Goal: Find specific page/section: Find specific page/section

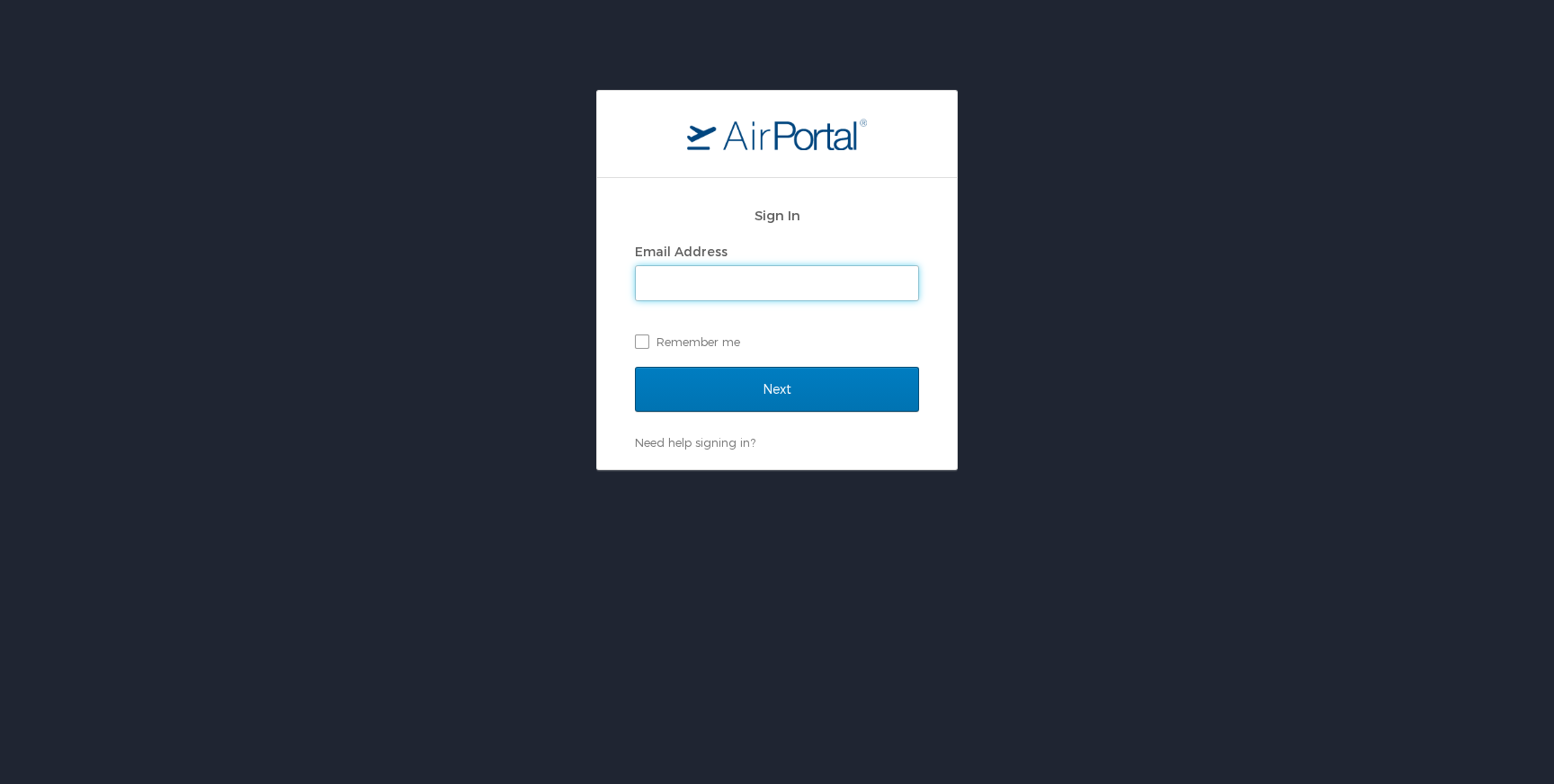
type input "[EMAIL_ADDRESS][DOMAIN_NAME]"
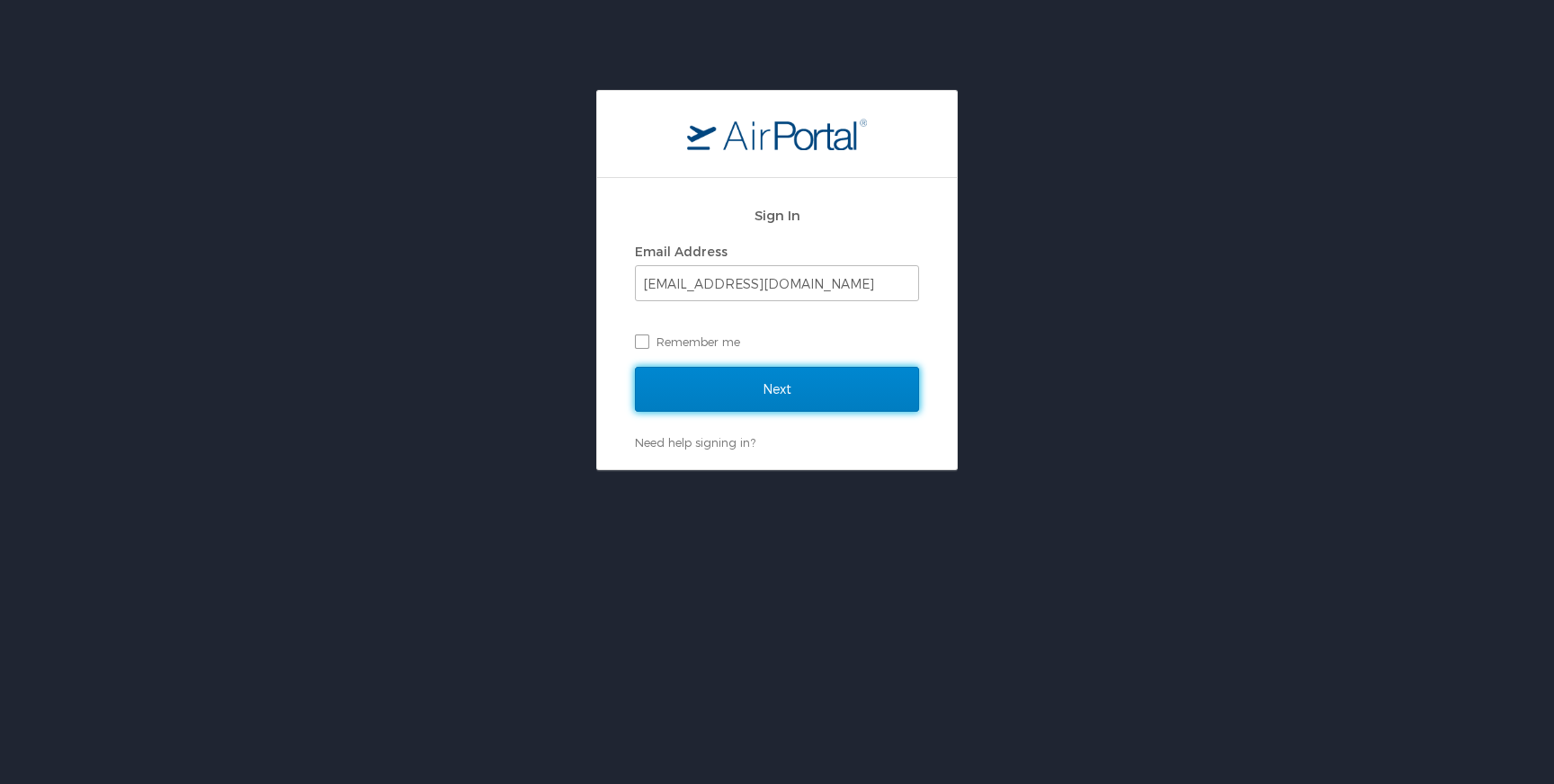
click at [763, 390] on input "Next" at bounding box center [777, 389] width 284 height 45
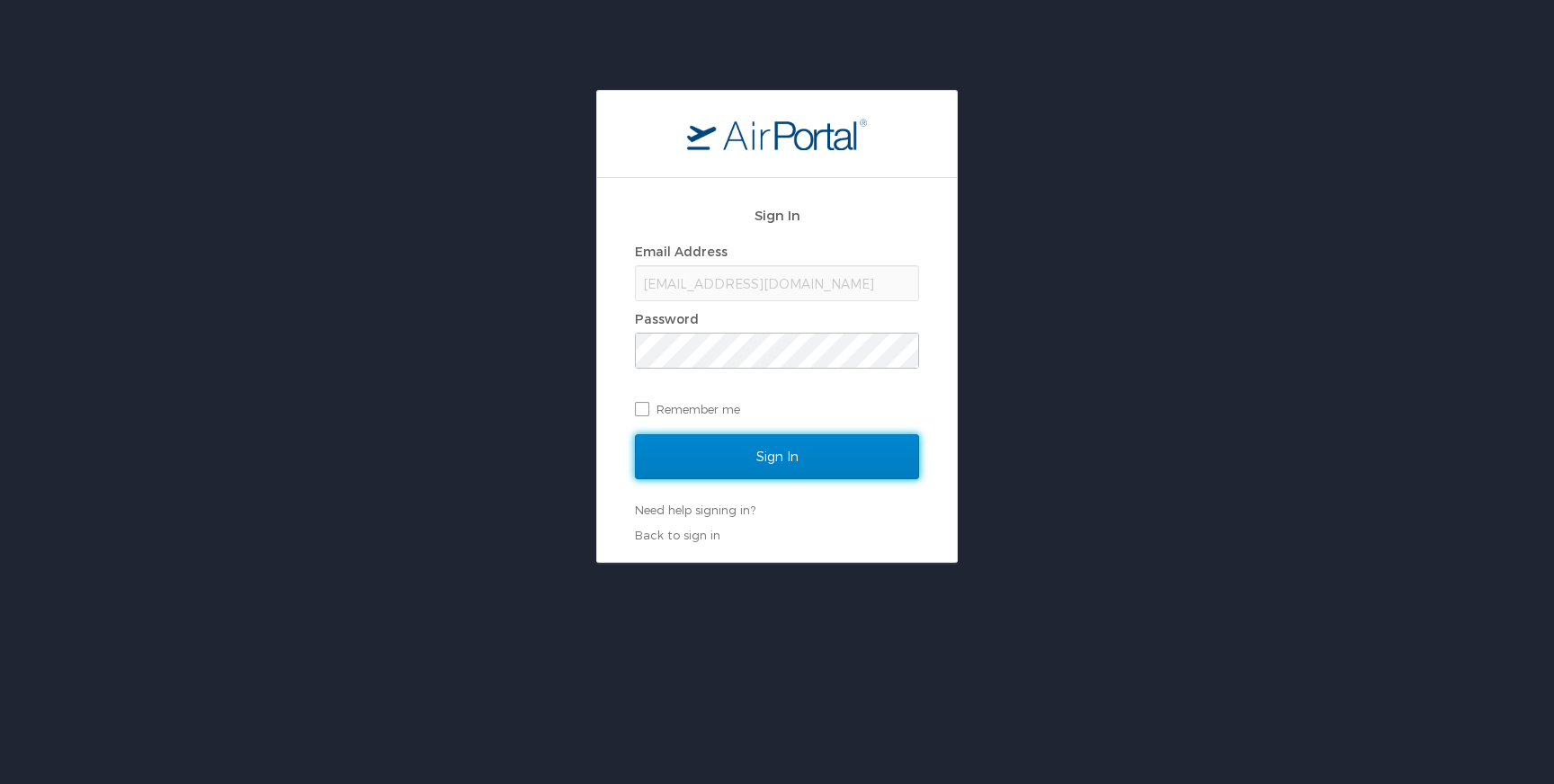
click at [763, 448] on input "Sign In" at bounding box center [777, 457] width 284 height 45
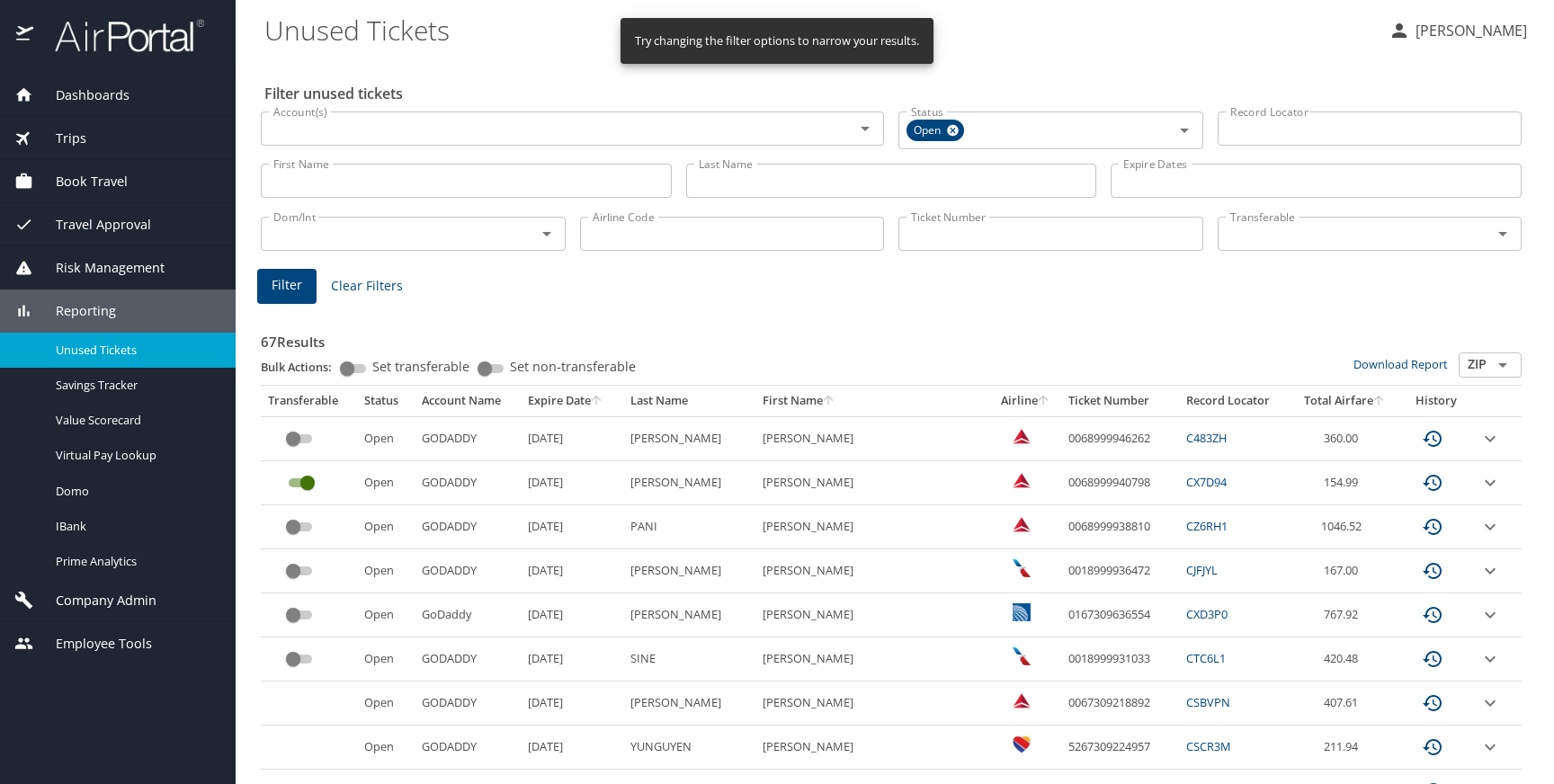
click at [73, 138] on span "Trips" at bounding box center [59, 138] width 53 height 20
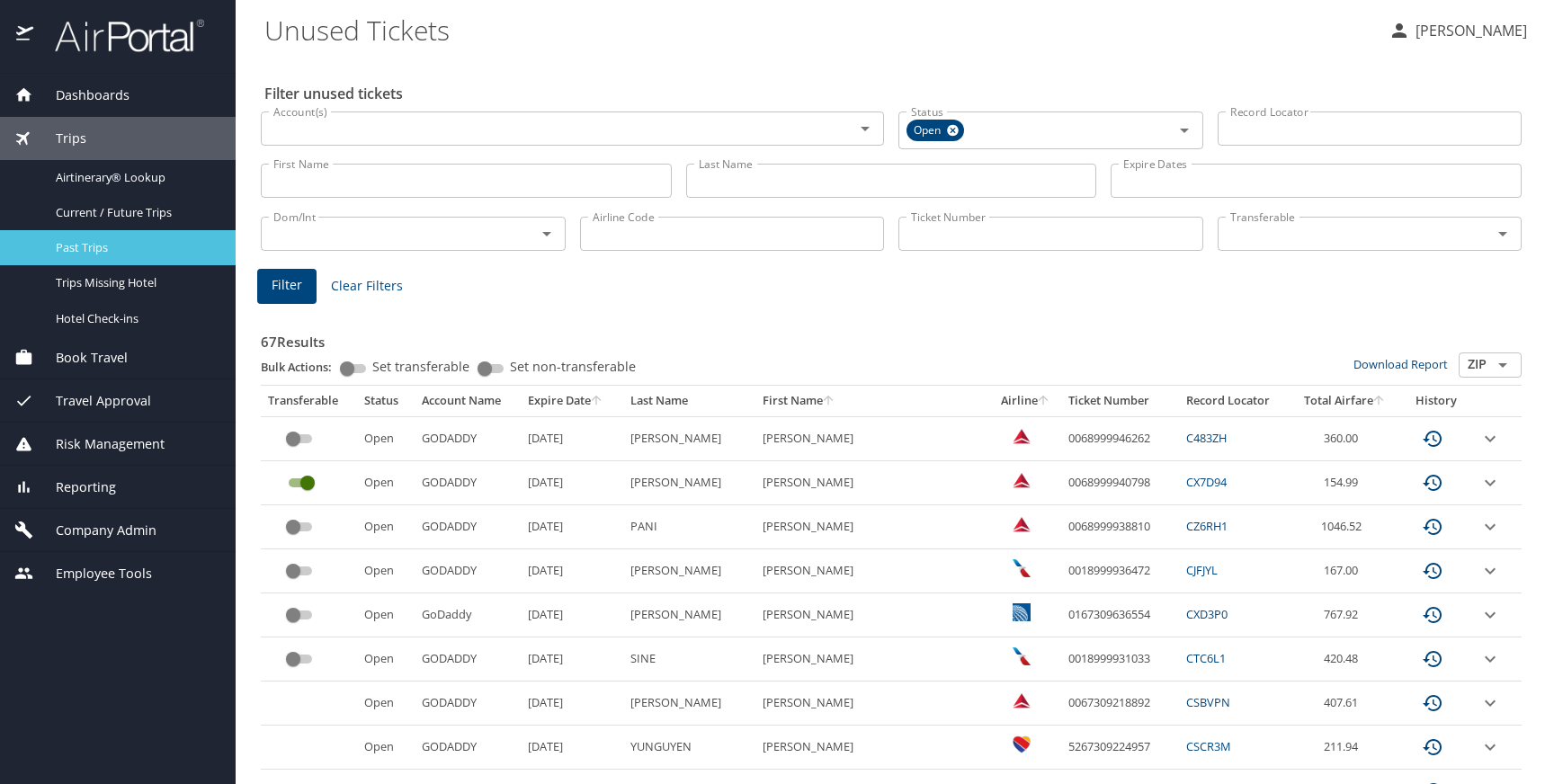
click at [86, 242] on span "Past Trips" at bounding box center [134, 248] width 158 height 17
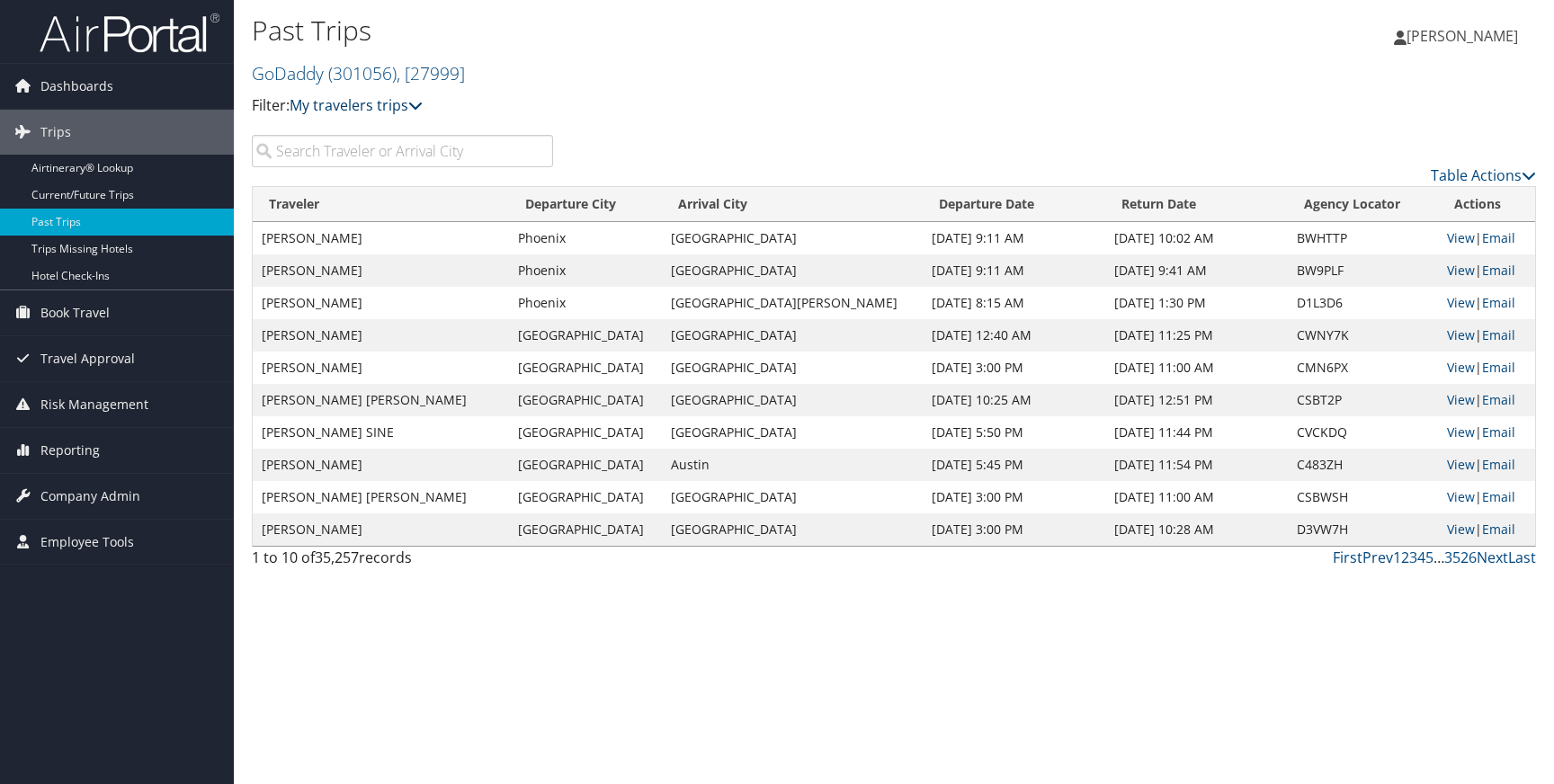
click at [422, 106] on icon at bounding box center [415, 104] width 14 height 14
click at [1509, 171] on link "Table Actions" at bounding box center [1483, 175] width 105 height 20
click at [1176, 69] on div at bounding box center [777, 392] width 1554 height 784
click at [111, 170] on link "Airtinerary® Lookup" at bounding box center [117, 168] width 234 height 27
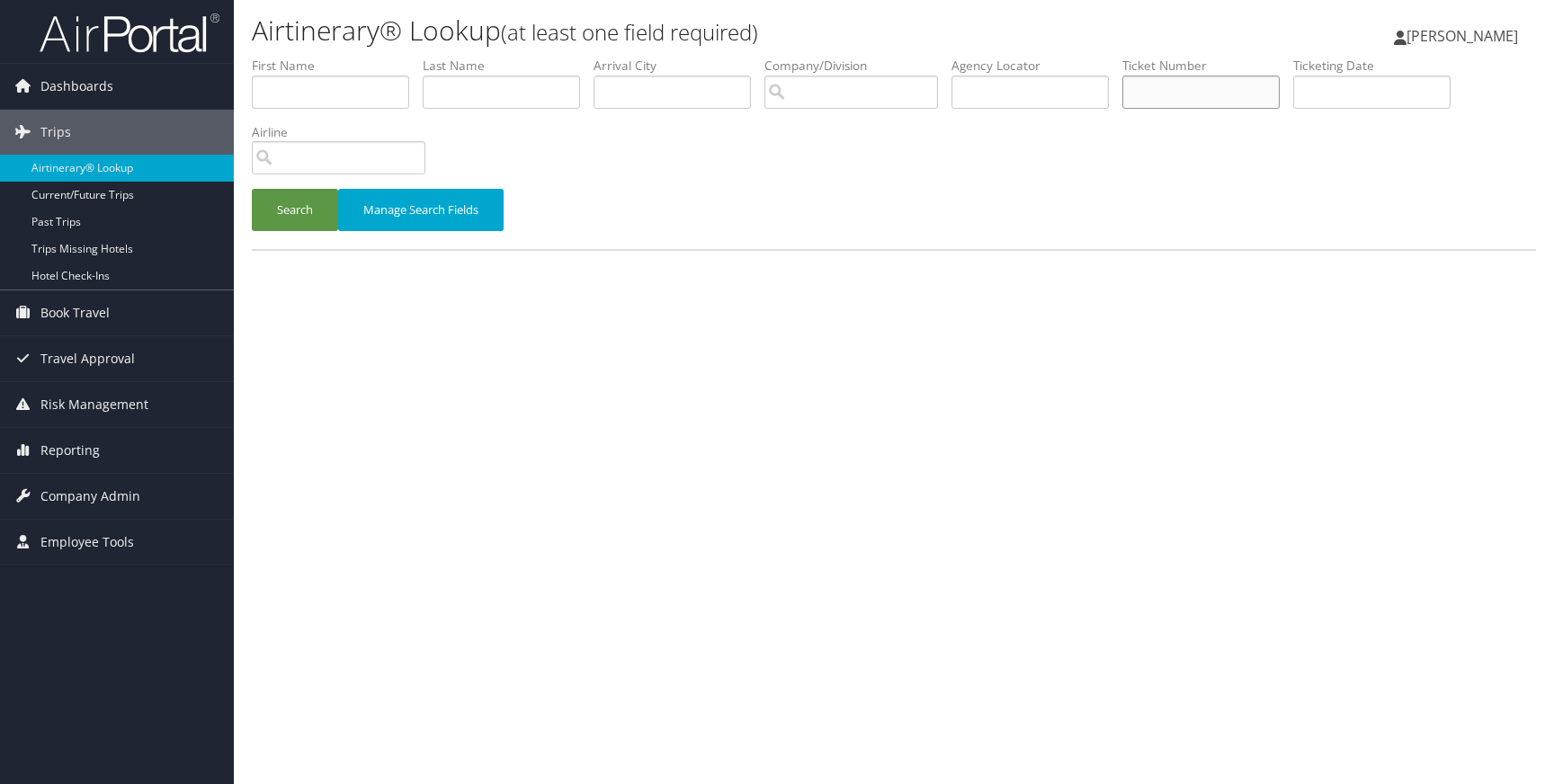
click at [1173, 97] on input "text" at bounding box center [1201, 92] width 157 height 34
drag, startPoint x: 1157, startPoint y: 91, endPoint x: 1234, endPoint y: 91, distance: 77.0
click at [1234, 91] on input "text" at bounding box center [1201, 92] width 157 height 34
click at [77, 449] on span "Reporting" at bounding box center [70, 450] width 59 height 45
click at [80, 353] on span "Travel Approval" at bounding box center [87, 358] width 95 height 45
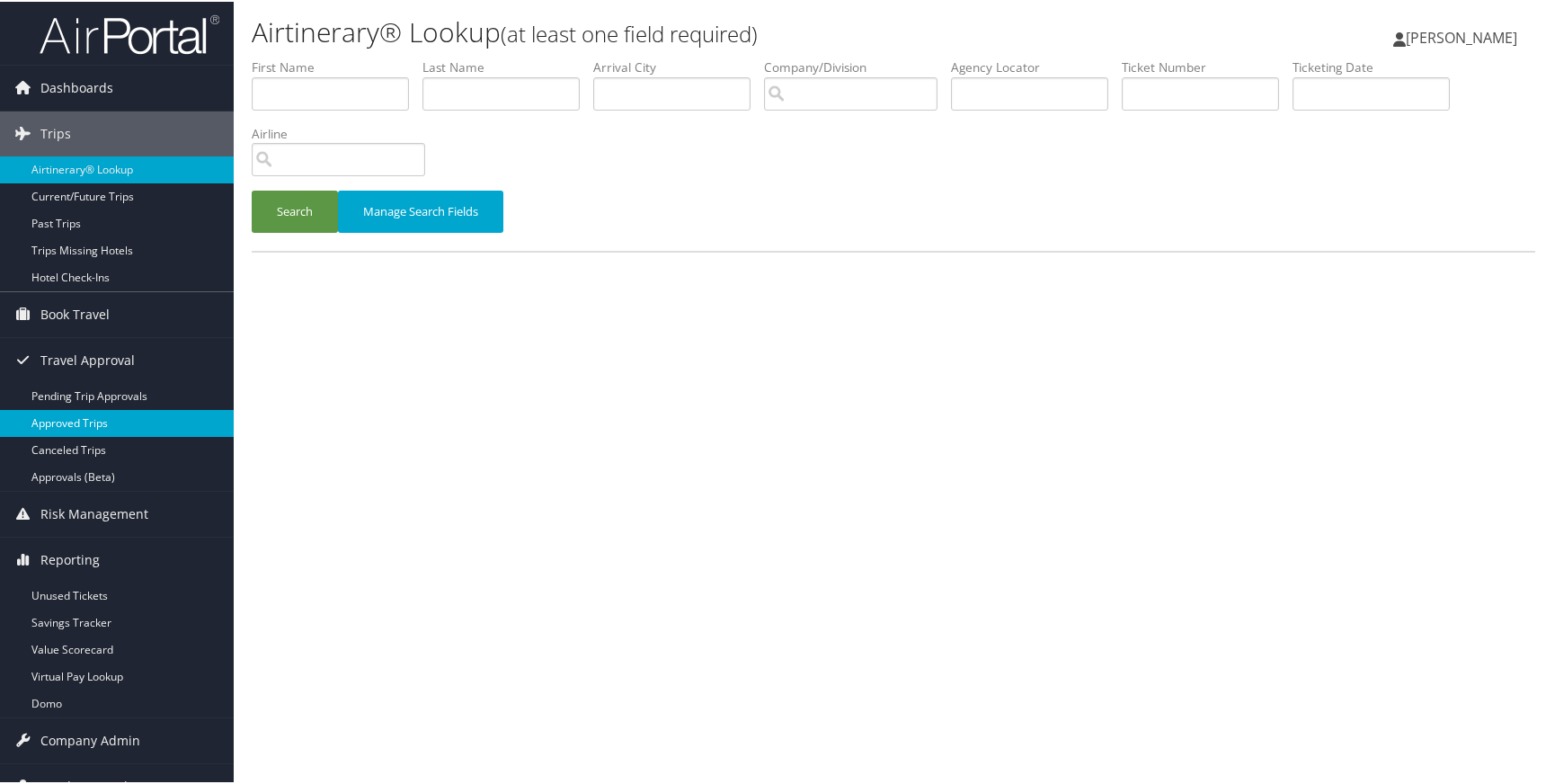
click at [66, 425] on link "Approved Trips" at bounding box center [117, 421] width 234 height 27
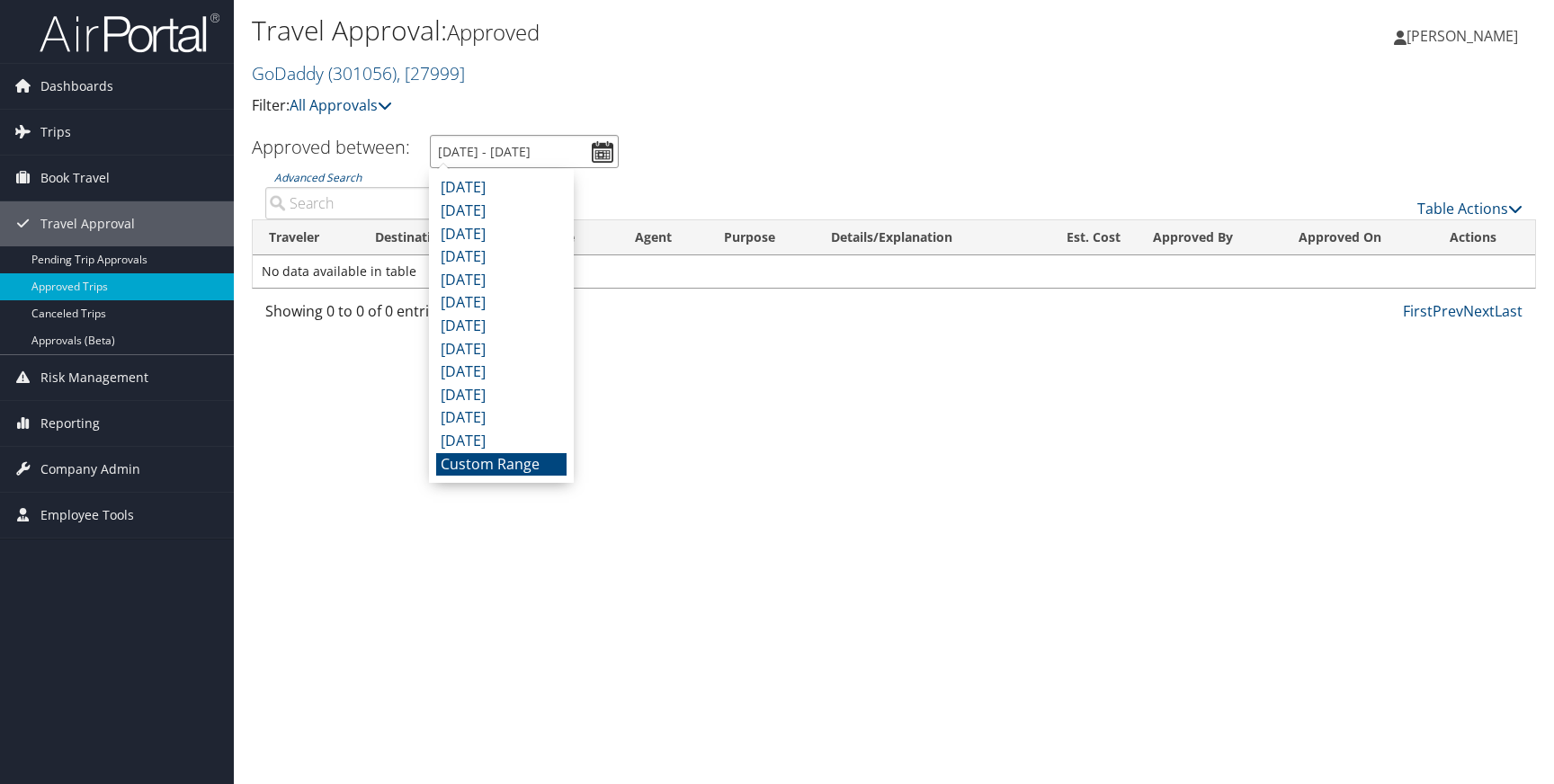
click at [602, 152] on input "[DATE] - [DATE]" at bounding box center [524, 151] width 189 height 34
click at [477, 257] on li "[DATE]" at bounding box center [502, 257] width 130 height 23
type input "[DATE] - [DATE]"
